Goal: Task Accomplishment & Management: Complete application form

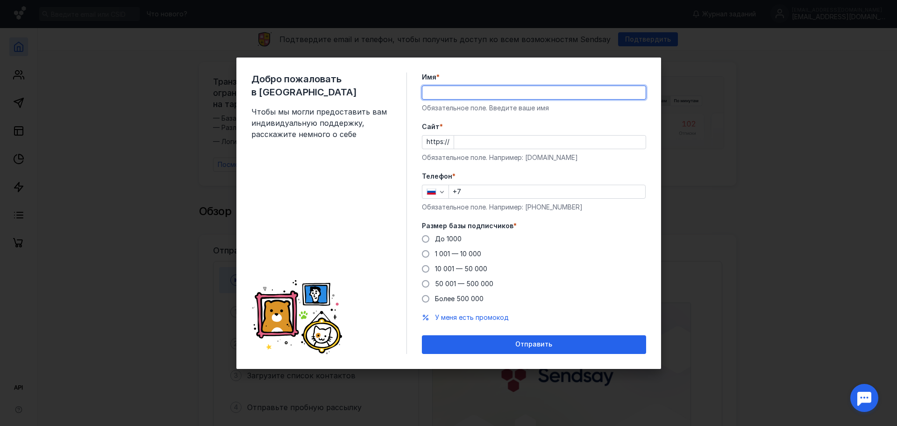
type input "[PERSON_NAME]"
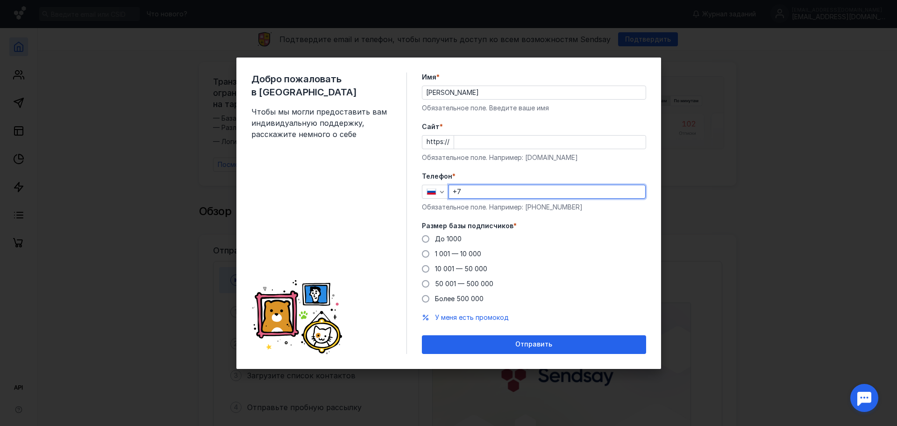
click at [465, 187] on input "+7" at bounding box center [547, 191] width 196 height 13
click at [535, 340] on div "Отправить" at bounding box center [534, 344] width 224 height 19
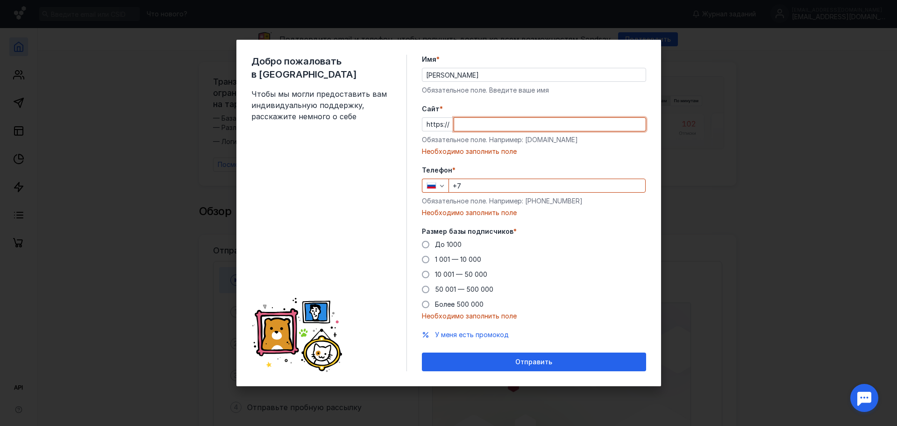
click at [495, 122] on input "Cайт *" at bounding box center [550, 124] width 192 height 13
type input "лшгнекв"
click at [490, 189] on input "+7" at bounding box center [547, 185] width 196 height 13
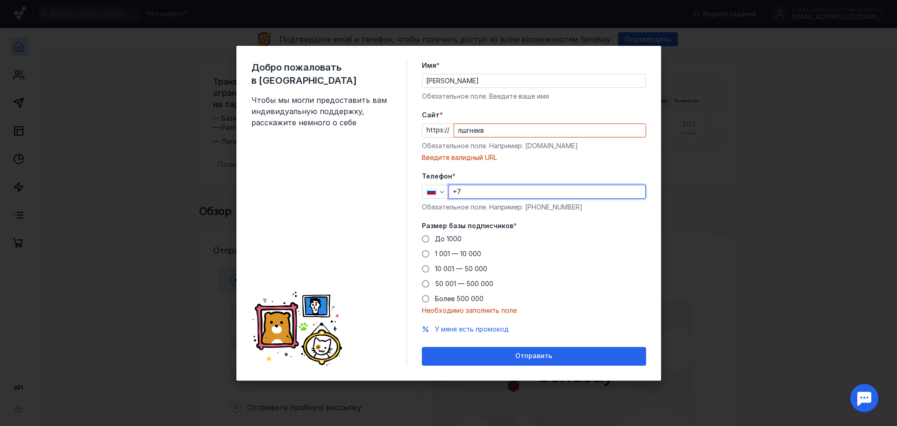
type input "+7"
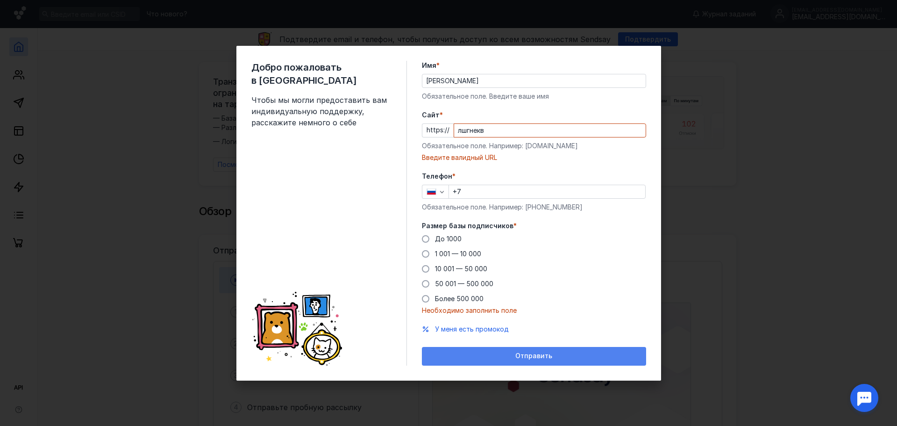
click at [514, 351] on div "Отправить" at bounding box center [534, 356] width 224 height 19
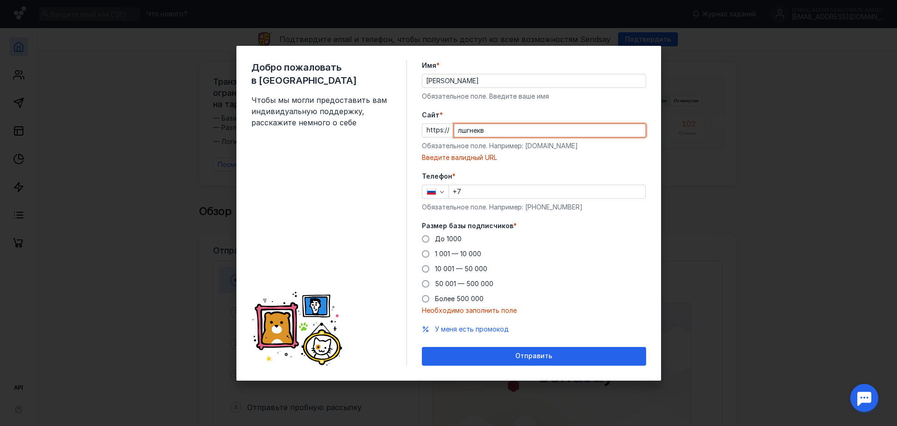
click at [493, 131] on input "лшгнекв" at bounding box center [550, 130] width 192 height 13
drag, startPoint x: 500, startPoint y: 133, endPoint x: 456, endPoint y: 132, distance: 43.9
click at [456, 132] on input "лшгнекв" at bounding box center [550, 130] width 192 height 13
drag, startPoint x: 558, startPoint y: 146, endPoint x: 524, endPoint y: 146, distance: 34.6
click at [524, 146] on div "Обязательное поле. Например: [DOMAIN_NAME]" at bounding box center [534, 145] width 224 height 9
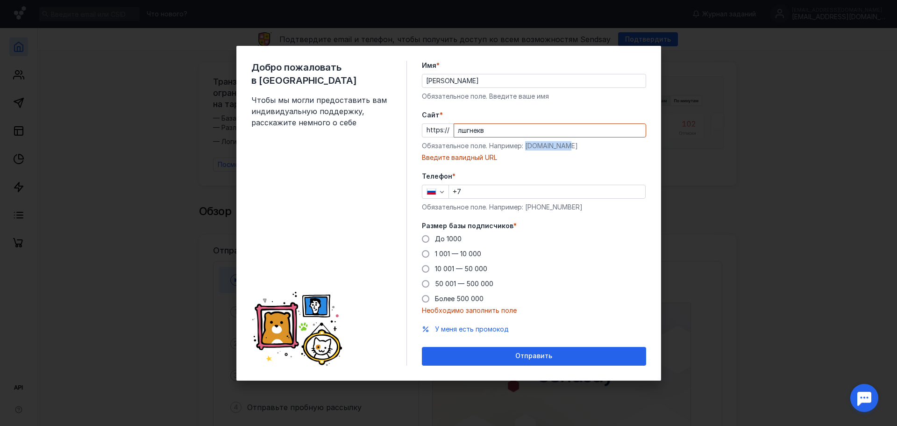
copy div "[DOMAIN_NAME]"
drag, startPoint x: 495, startPoint y: 131, endPoint x: 457, endPoint y: 130, distance: 38.3
click at [457, 130] on input "лшгнекв" at bounding box center [550, 130] width 192 height 13
paste input "[DOMAIN_NAME]"
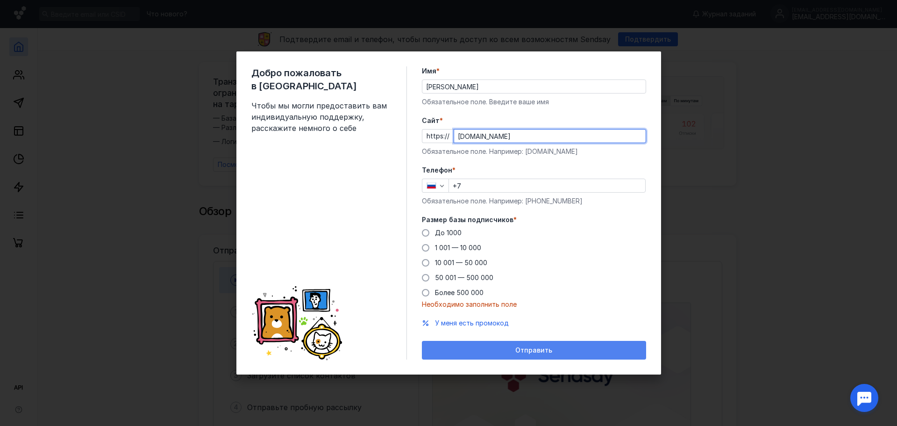
type input "[DOMAIN_NAME]"
click at [516, 355] on div "Отправить" at bounding box center [534, 350] width 224 height 19
click at [511, 349] on div "Отправить" at bounding box center [534, 350] width 215 height 8
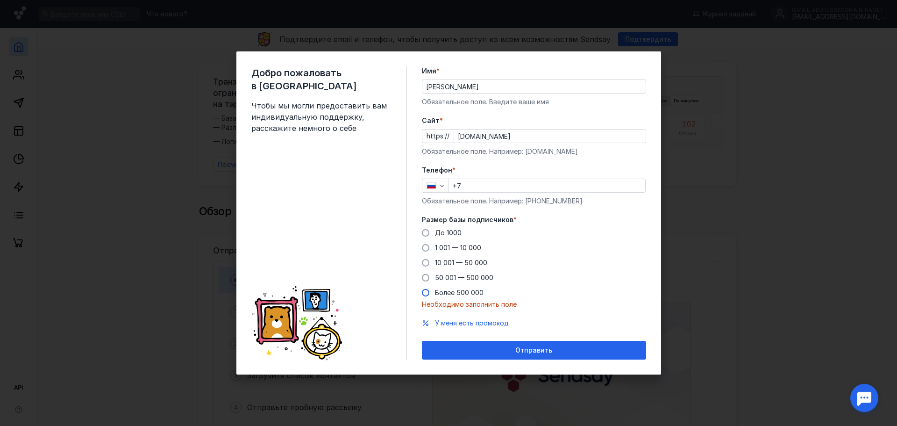
click at [424, 293] on span at bounding box center [425, 292] width 7 height 7
click at [0, 0] on input "Более 500 000" at bounding box center [0, 0] width 0 height 0
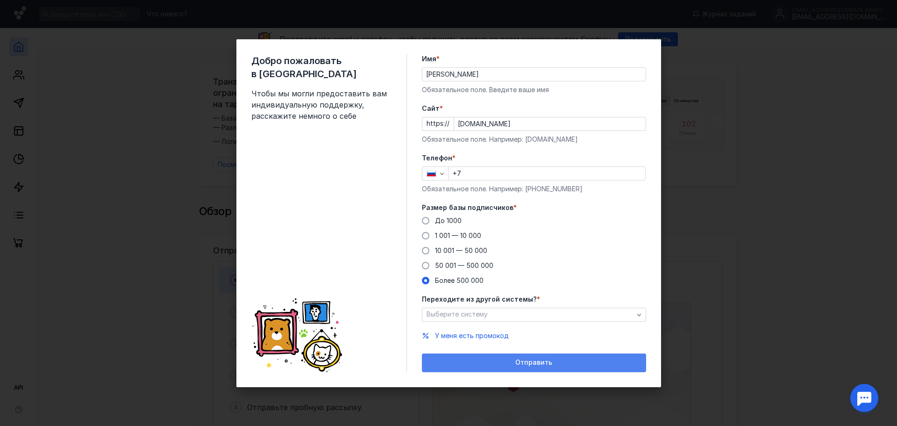
click at [504, 356] on div "Отправить" at bounding box center [534, 362] width 224 height 19
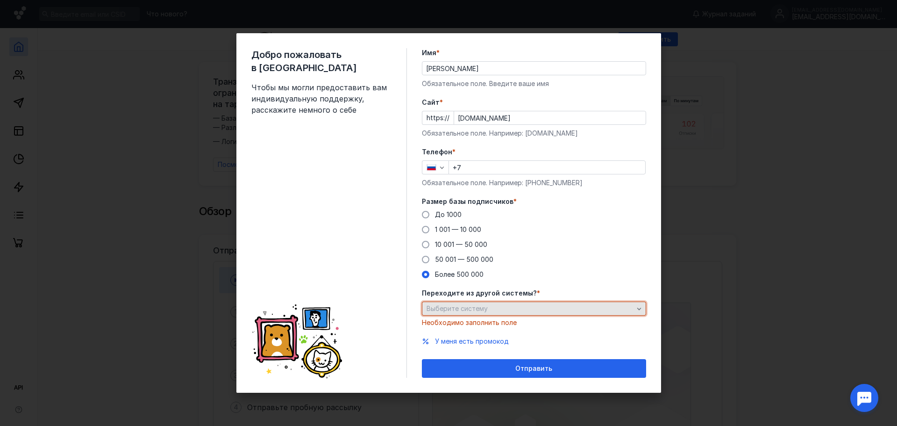
click at [484, 311] on span "Выберите систему" at bounding box center [457, 308] width 61 height 8
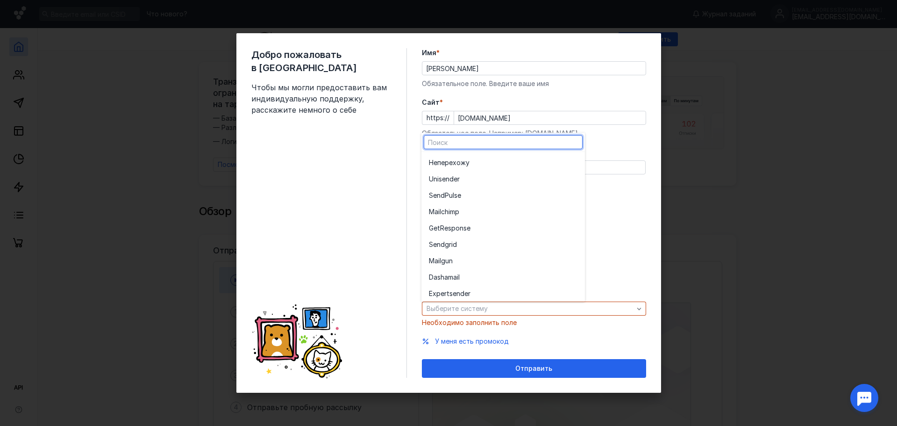
click at [618, 242] on div "До [DATE] 1 001 — 10 000 10 001 — 50 000 50 001 — 500 000 Более 500 000" at bounding box center [534, 244] width 224 height 69
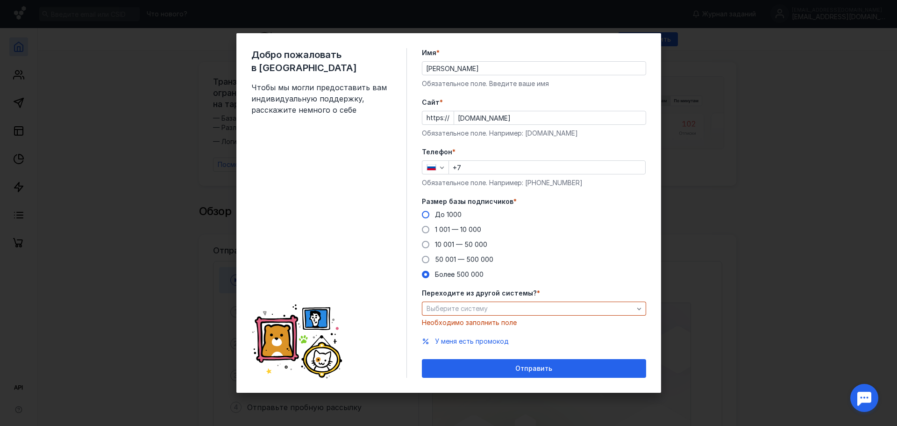
click at [436, 215] on span "До 1000" at bounding box center [448, 214] width 27 height 8
click at [0, 0] on input "До 1000" at bounding box center [0, 0] width 0 height 0
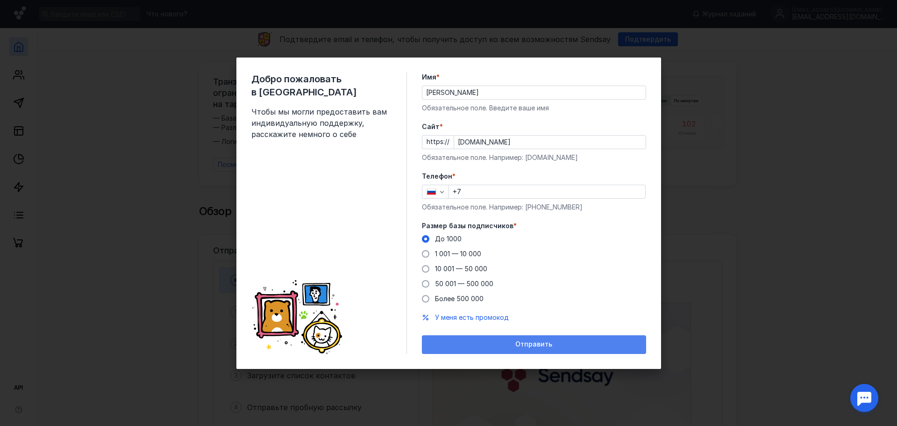
click at [496, 347] on div "Отправить" at bounding box center [534, 344] width 215 height 8
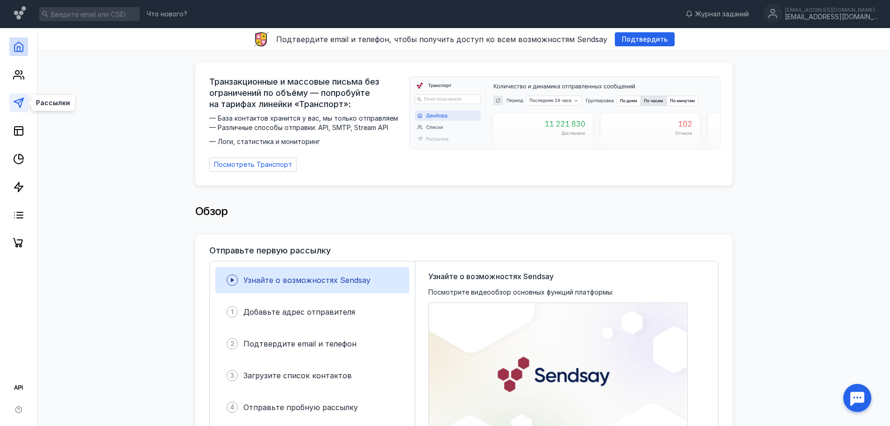
click at [20, 105] on icon at bounding box center [18, 102] width 11 height 11
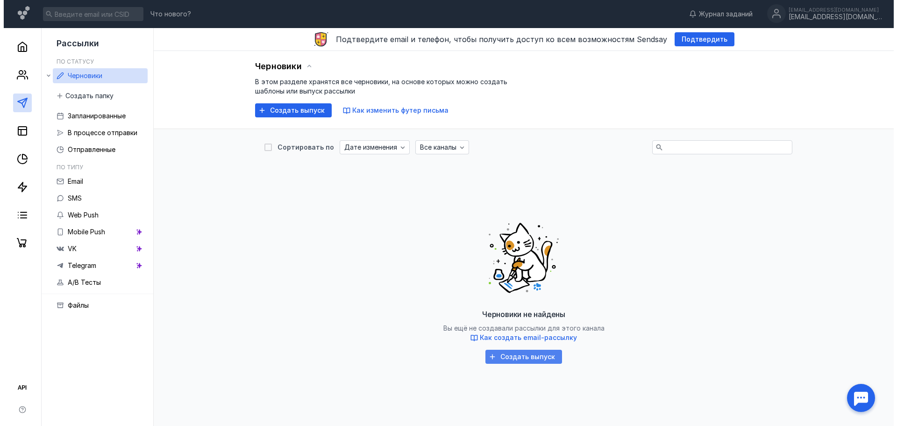
scroll to position [32, 0]
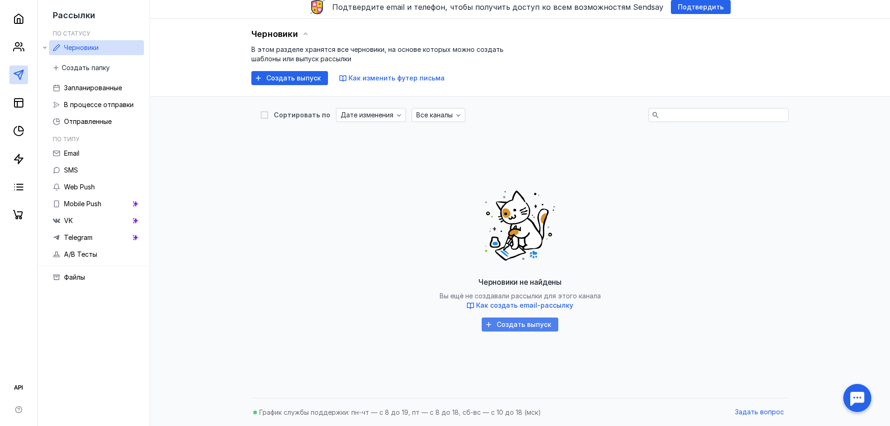
click at [522, 325] on span "Создать выпуск" at bounding box center [524, 325] width 55 height 8
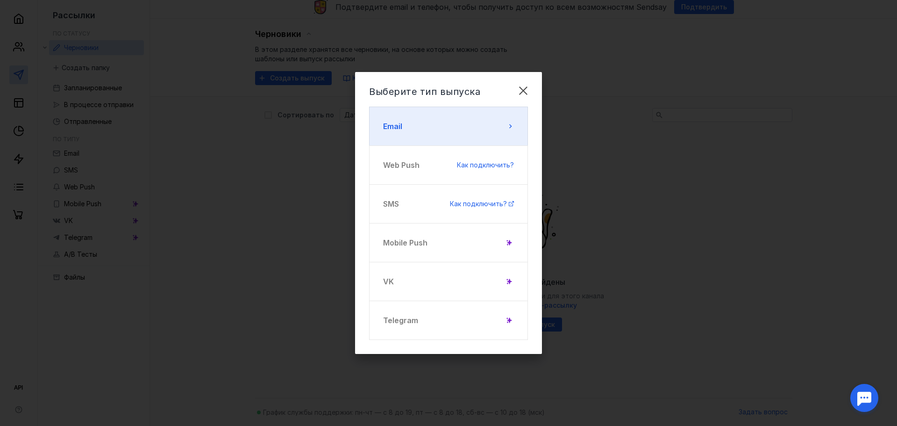
click at [493, 116] on button "Email" at bounding box center [448, 126] width 159 height 39
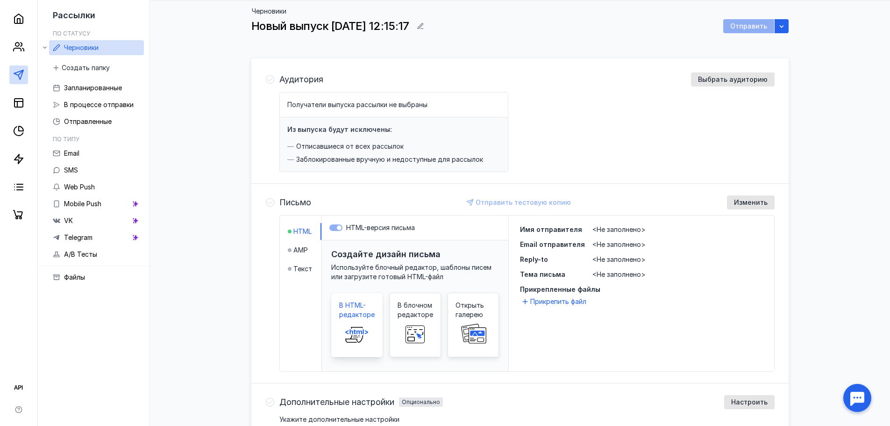
scroll to position [93, 0]
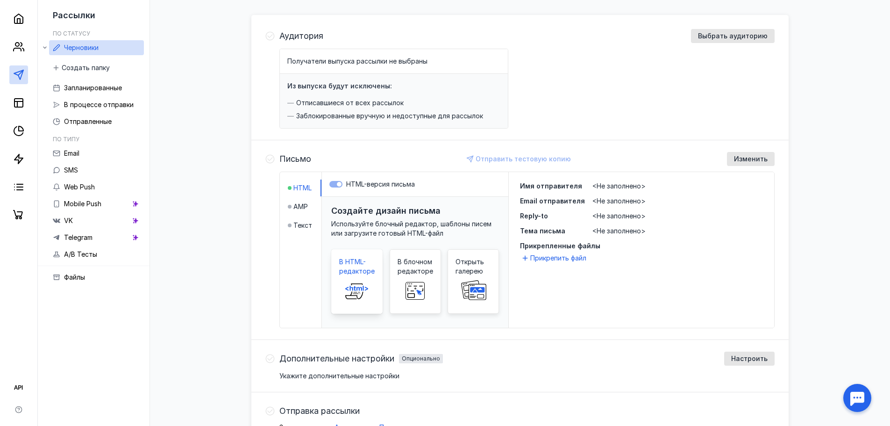
click at [353, 286] on icon at bounding box center [357, 290] width 30 height 19
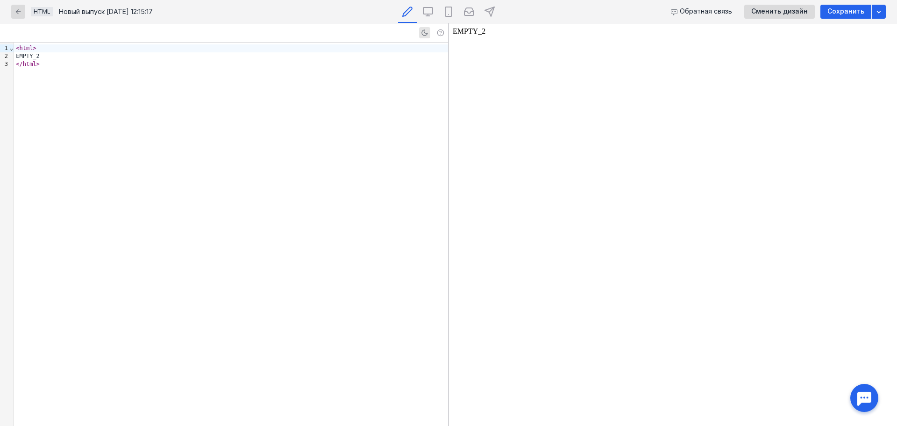
click at [352, 286] on div "< html > EMPTY_2 </ html >" at bounding box center [231, 234] width 434 height 383
